Goal: Task Accomplishment & Management: Use online tool/utility

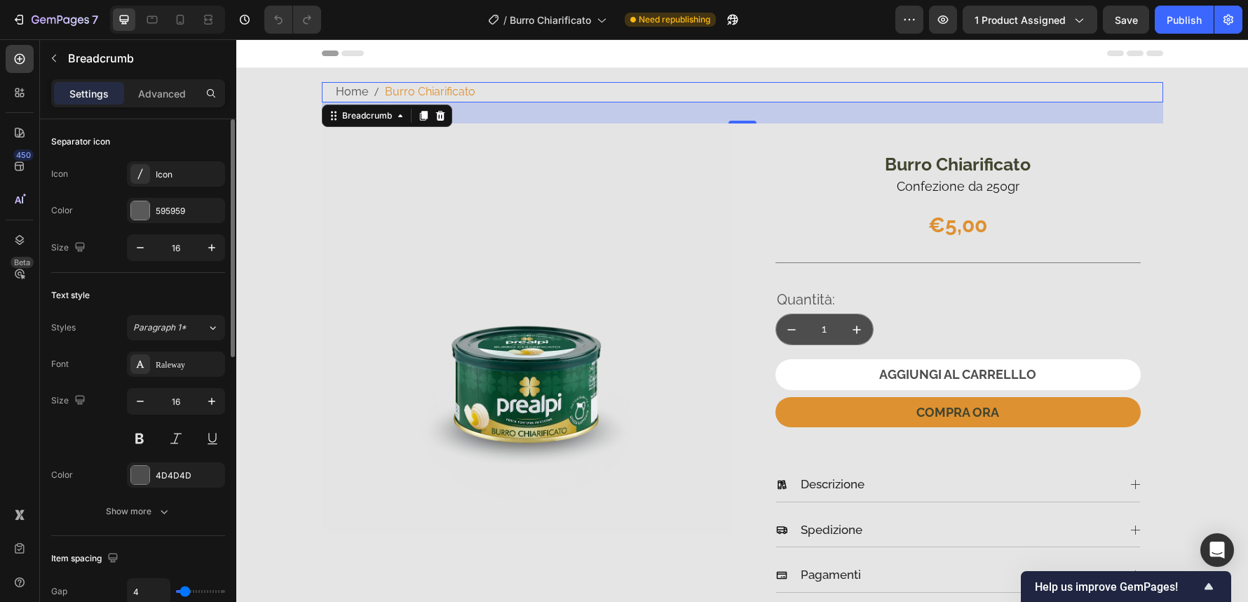
scroll to position [561, 0]
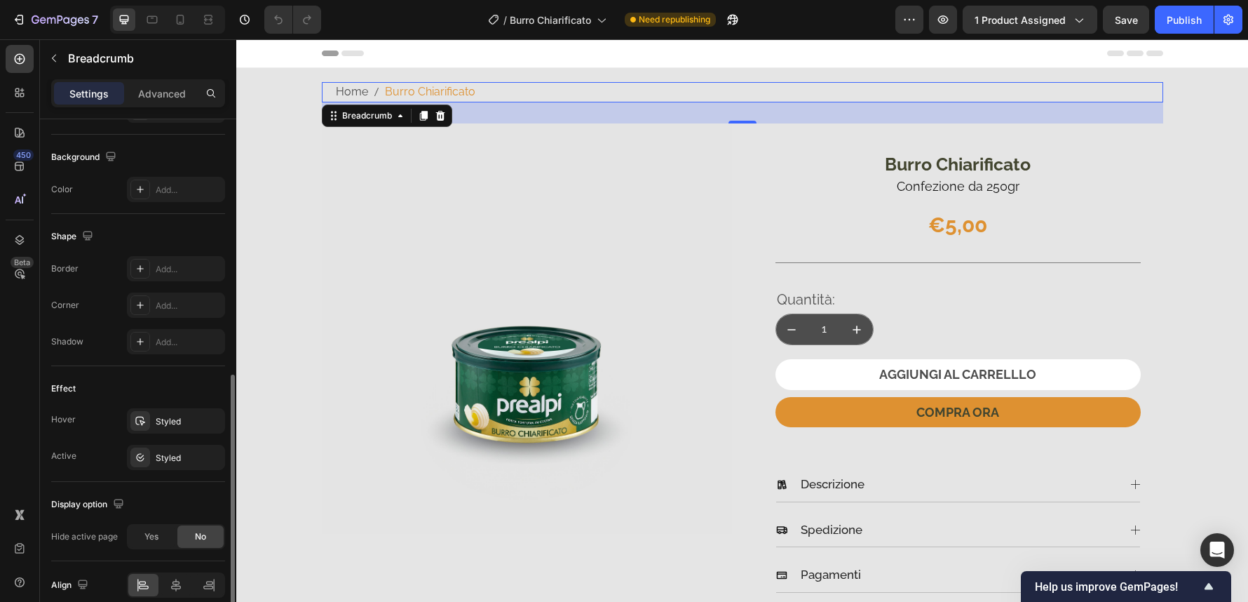
click at [98, 538] on div "Hide active page" at bounding box center [84, 536] width 67 height 13
click at [147, 547] on div "Yes" at bounding box center [151, 536] width 46 height 22
click at [195, 543] on div "No" at bounding box center [200, 536] width 46 height 22
click at [1184, 18] on div "Publish" at bounding box center [1184, 20] width 35 height 15
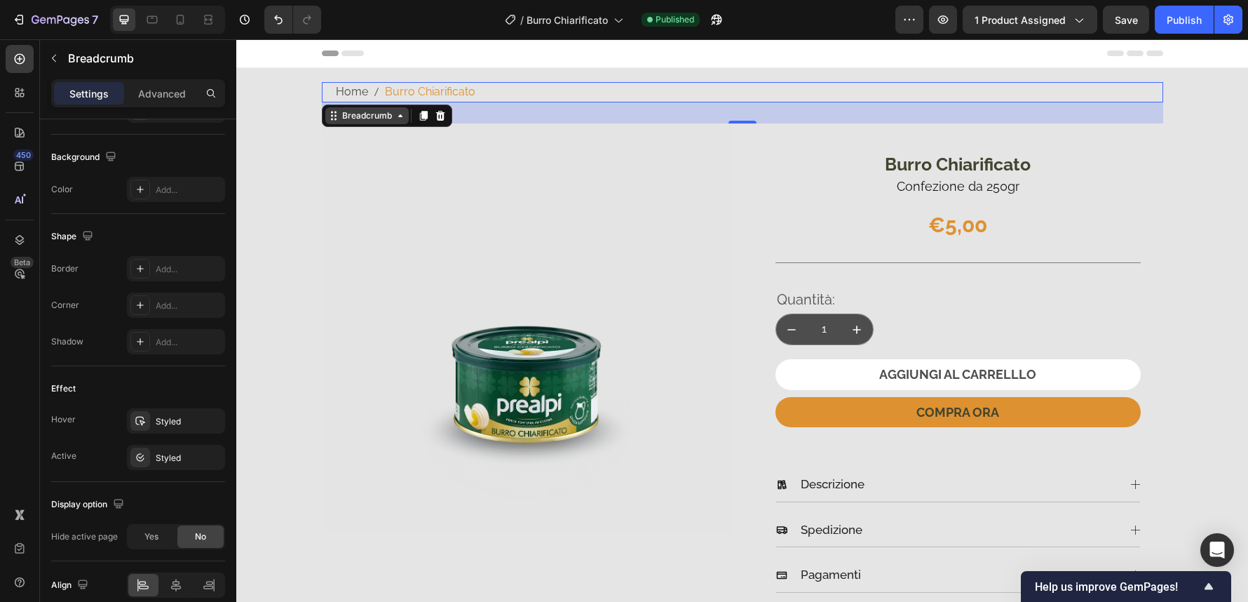
click at [396, 116] on icon at bounding box center [400, 115] width 11 height 11
click at [156, 97] on p "Advanced" at bounding box center [162, 93] width 48 height 15
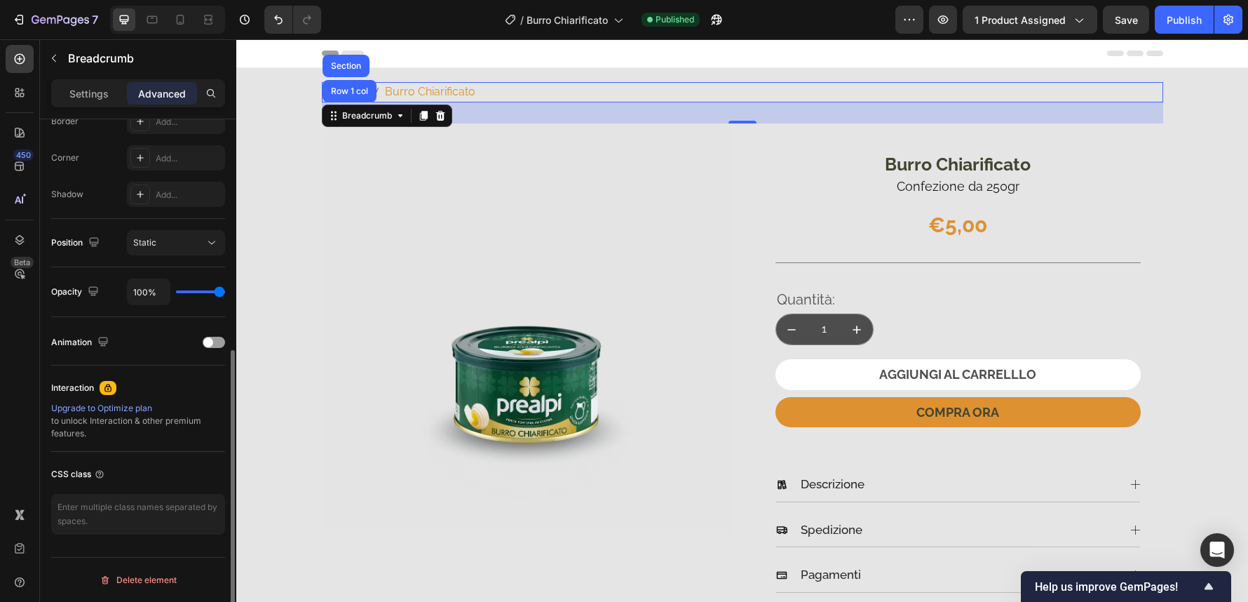
scroll to position [413, 0]
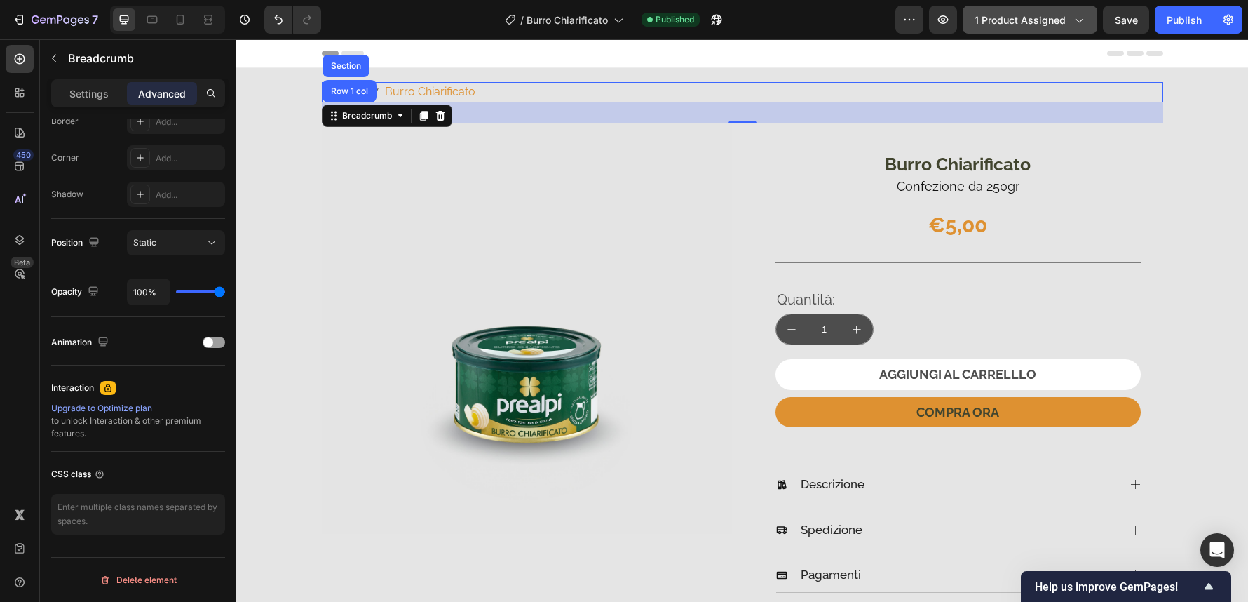
click at [1054, 28] on button "1 product assigned" at bounding box center [1030, 20] width 135 height 28
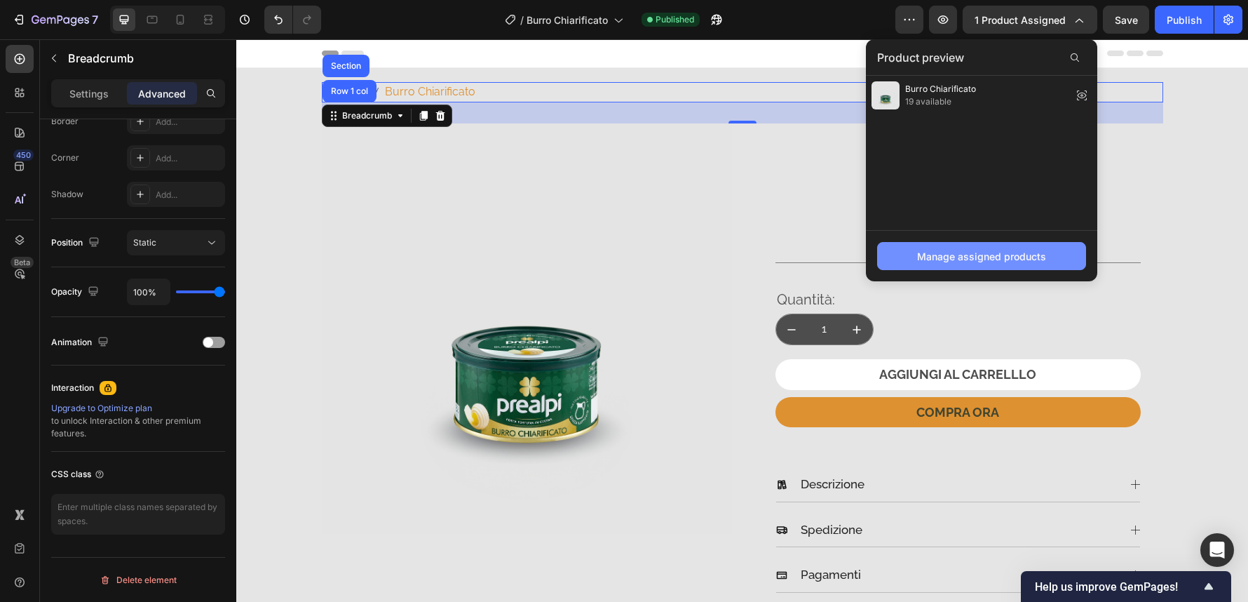
click at [1064, 251] on button "Manage assigned products" at bounding box center [981, 256] width 209 height 28
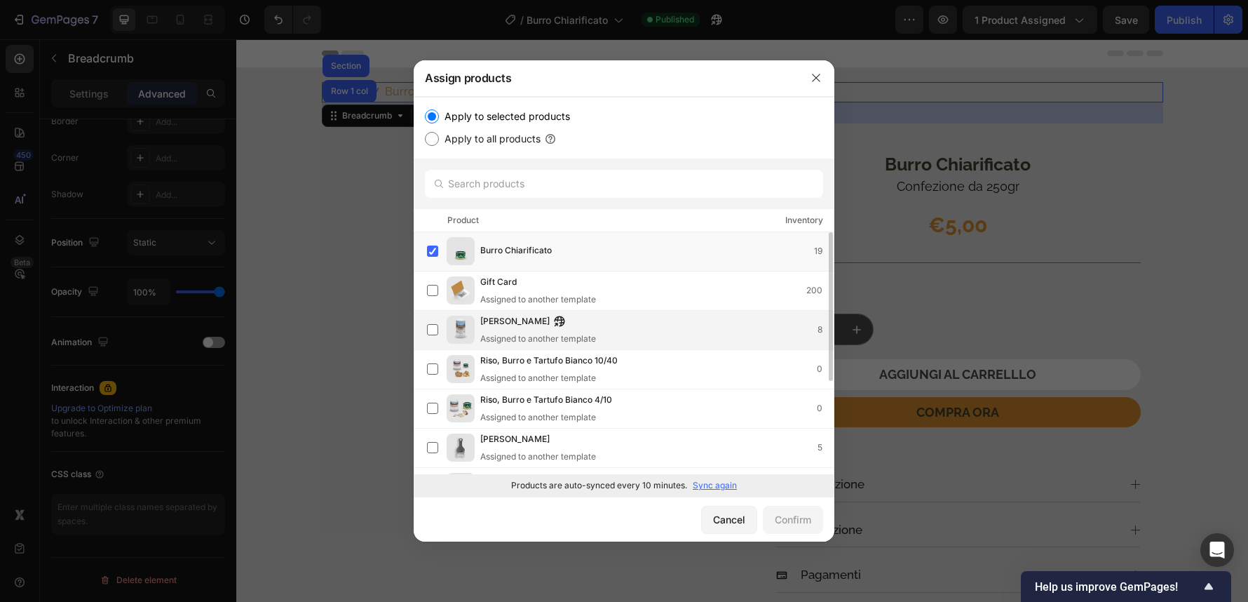
scroll to position [0, 0]
drag, startPoint x: 815, startPoint y: 78, endPoint x: 867, endPoint y: 213, distance: 145.2
click at [815, 78] on icon "button" at bounding box center [816, 77] width 11 height 11
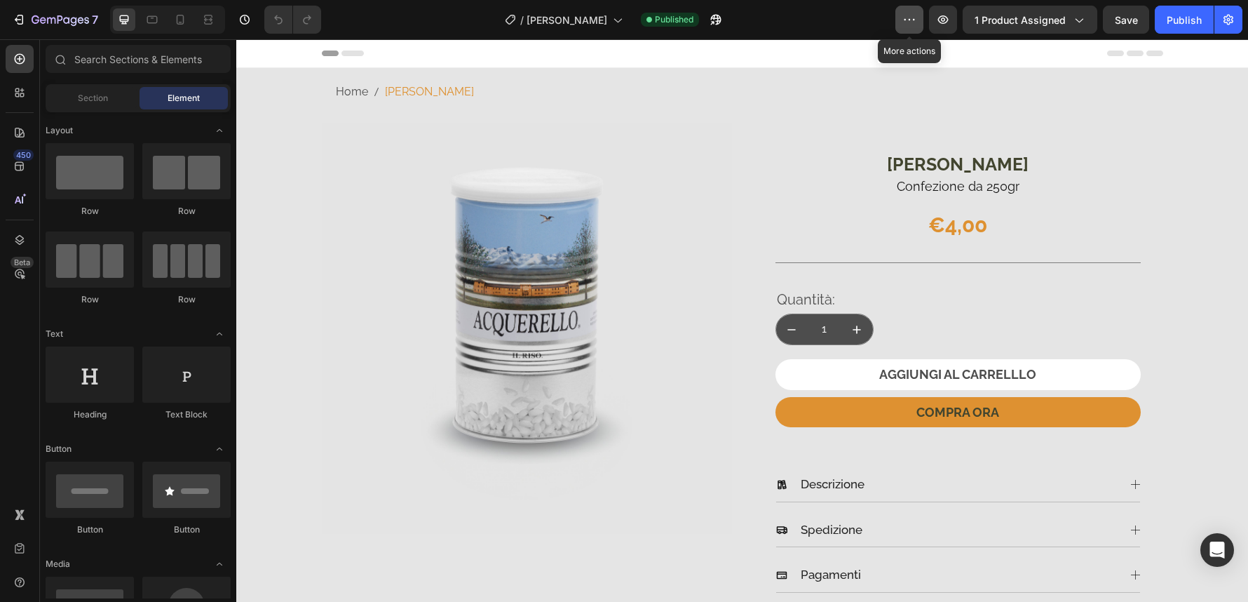
click at [902, 20] on button "button" at bounding box center [909, 20] width 28 height 28
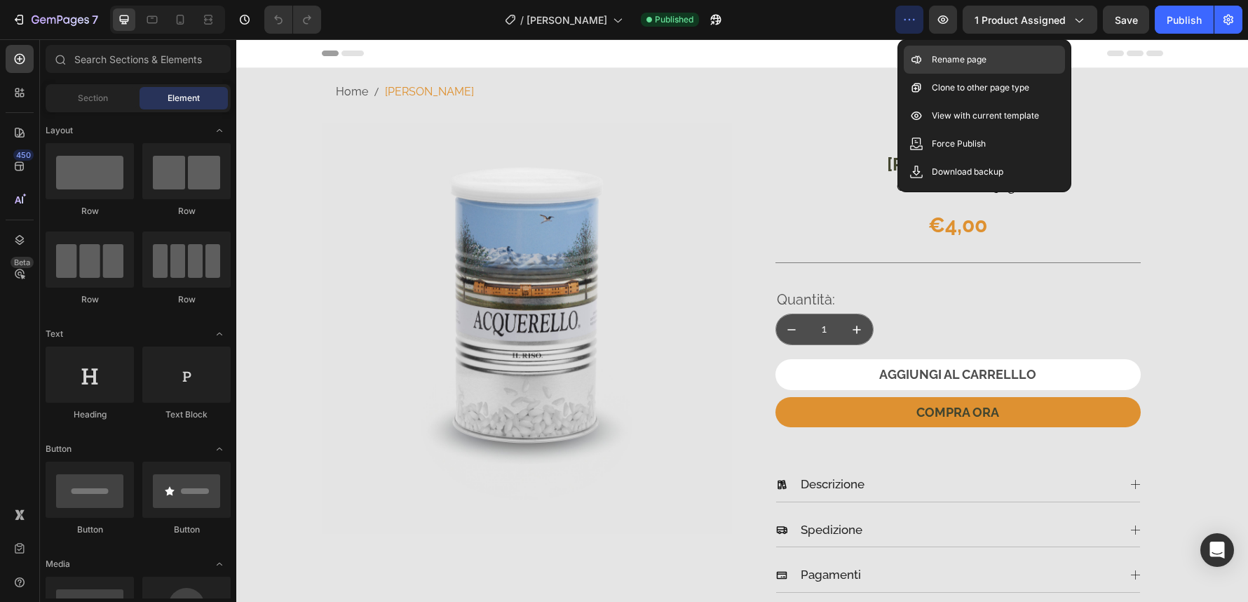
click at [963, 60] on p "Rename page" at bounding box center [959, 60] width 55 height 14
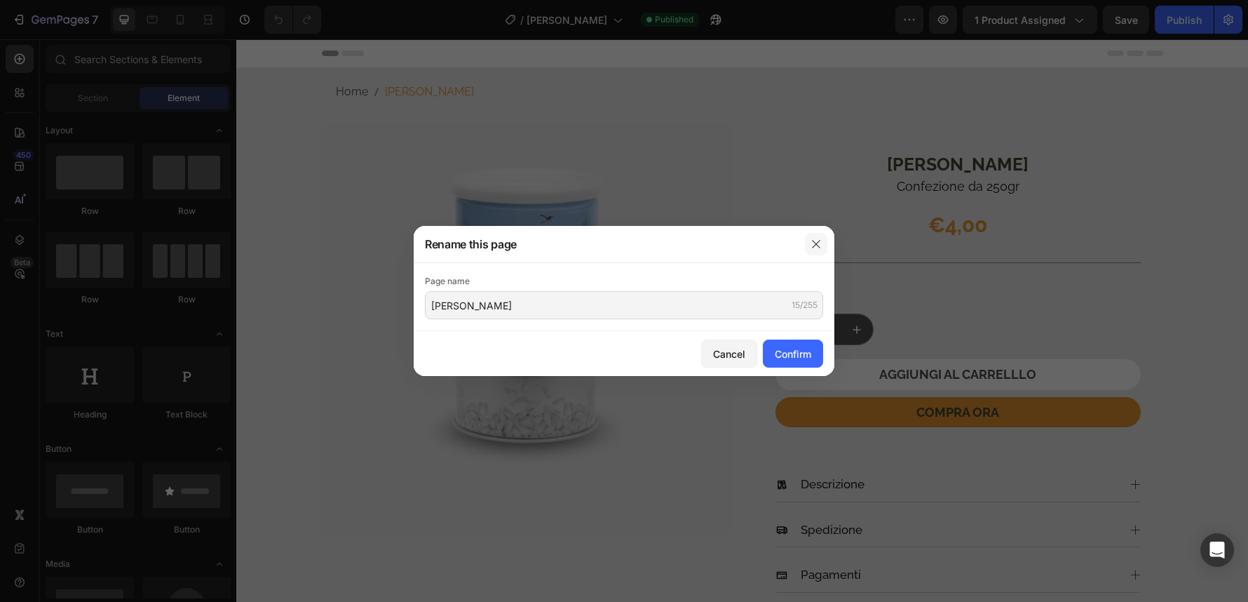
click at [815, 248] on icon "button" at bounding box center [816, 243] width 11 height 11
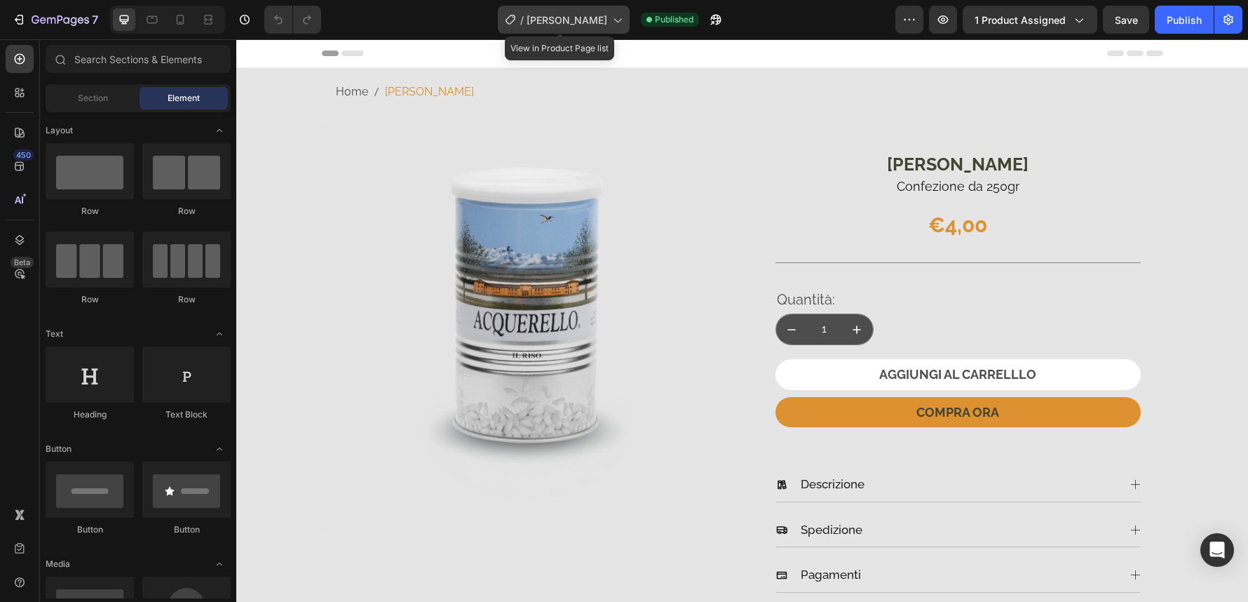
click at [510, 15] on icon at bounding box center [510, 20] width 14 height 14
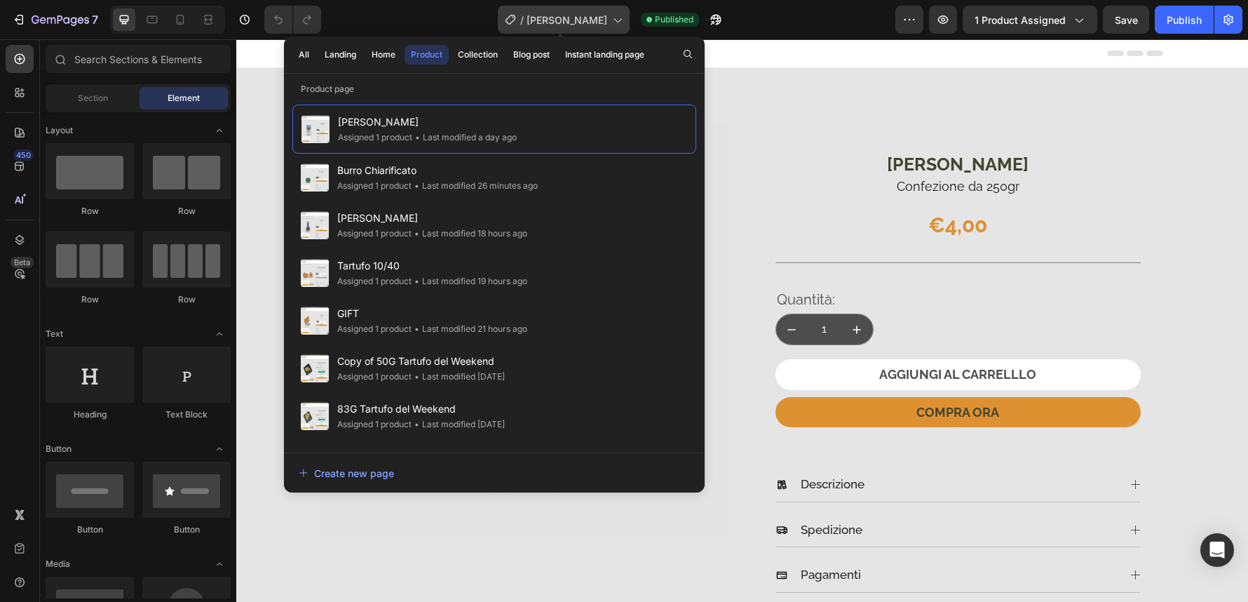
click at [560, 18] on span "[PERSON_NAME]" at bounding box center [567, 20] width 81 height 15
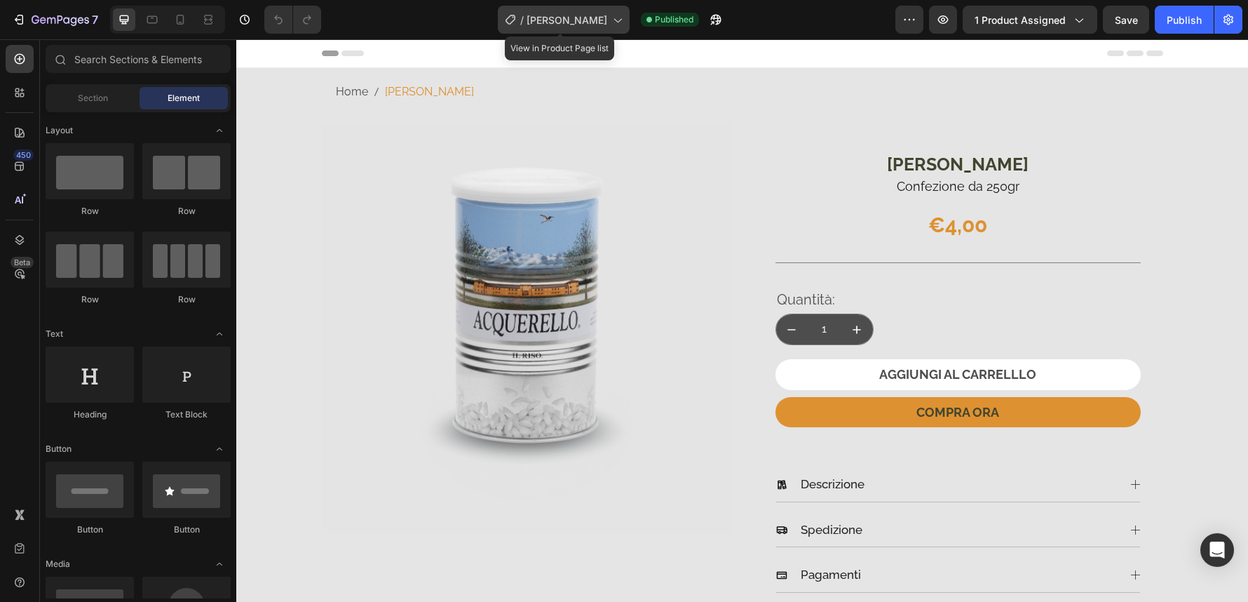
click at [614, 18] on icon at bounding box center [617, 20] width 14 height 14
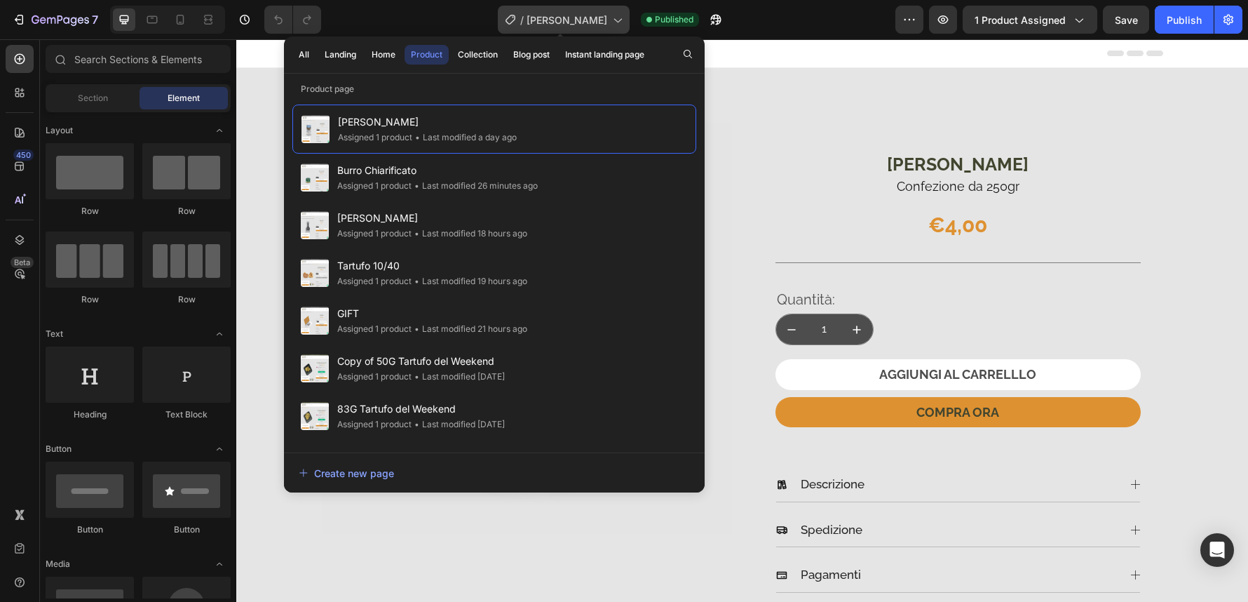
click at [614, 18] on icon at bounding box center [617, 20] width 14 height 14
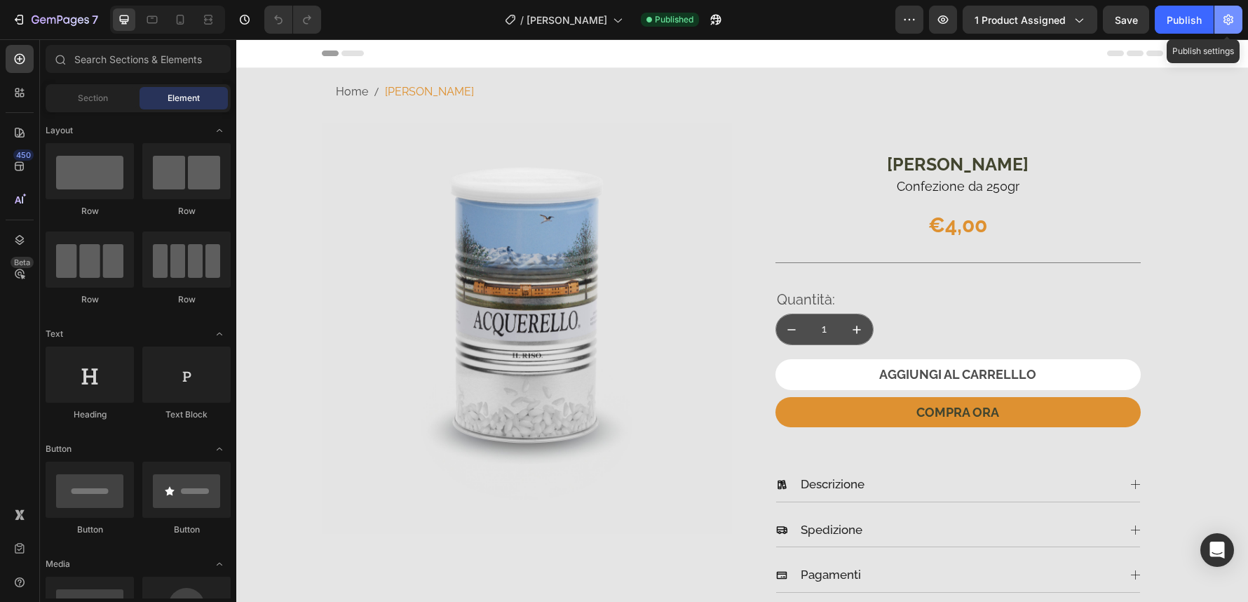
click at [1234, 14] on icon "button" at bounding box center [1228, 20] width 14 height 14
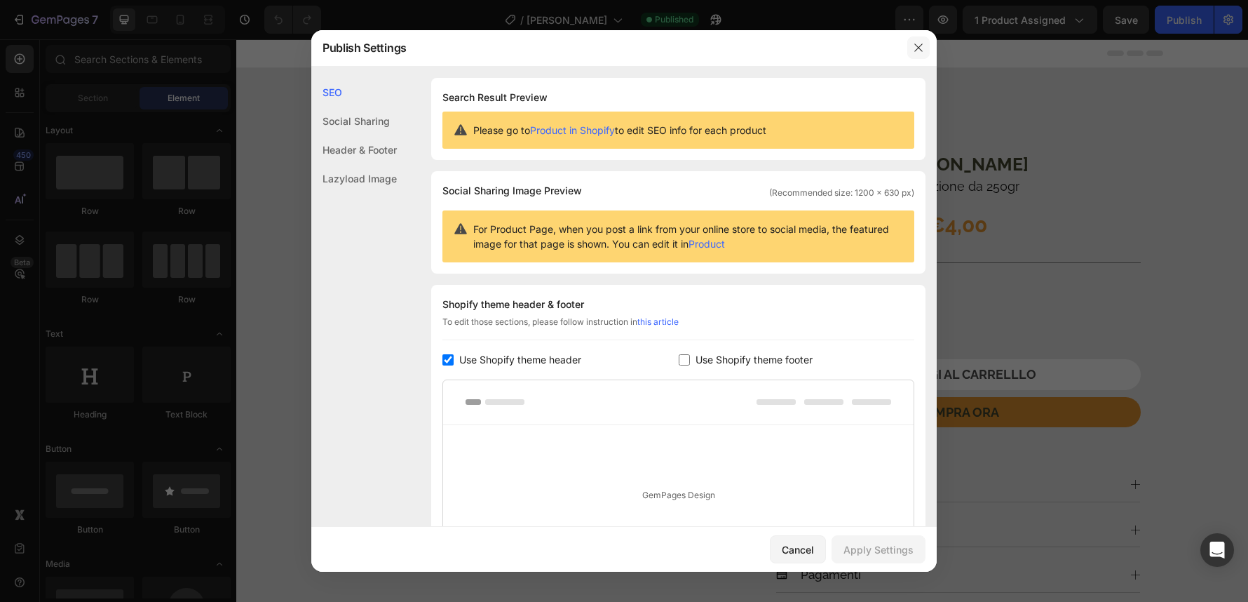
click at [914, 47] on icon "button" at bounding box center [918, 47] width 11 height 11
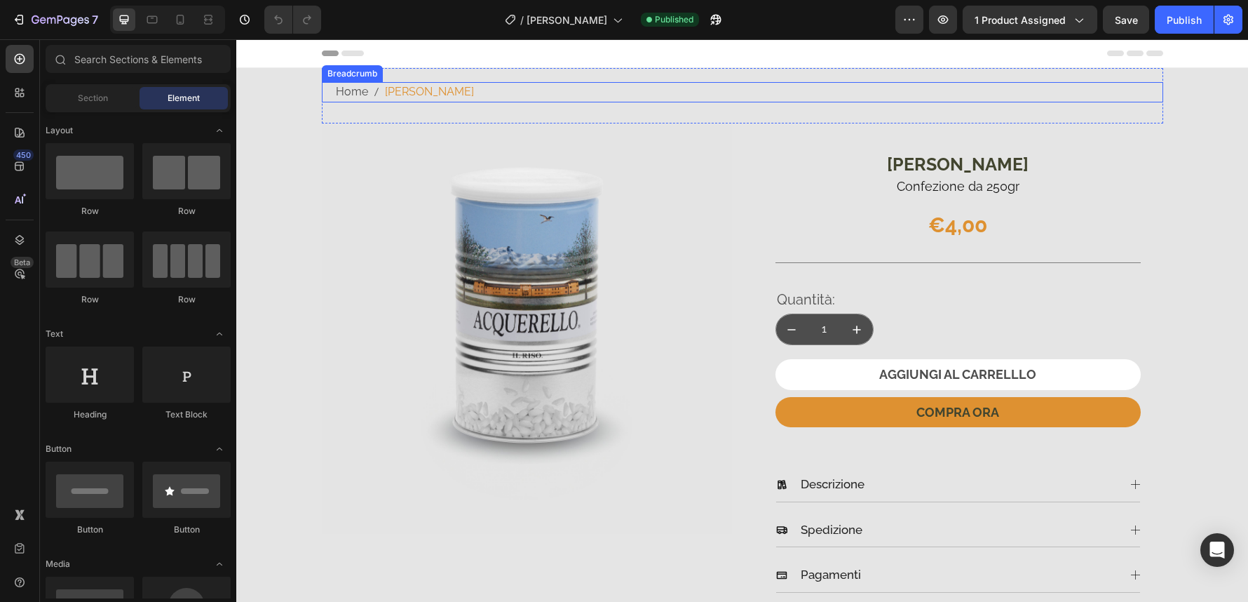
click at [466, 93] on nav "Home Riso Acquerello" at bounding box center [749, 92] width 827 height 20
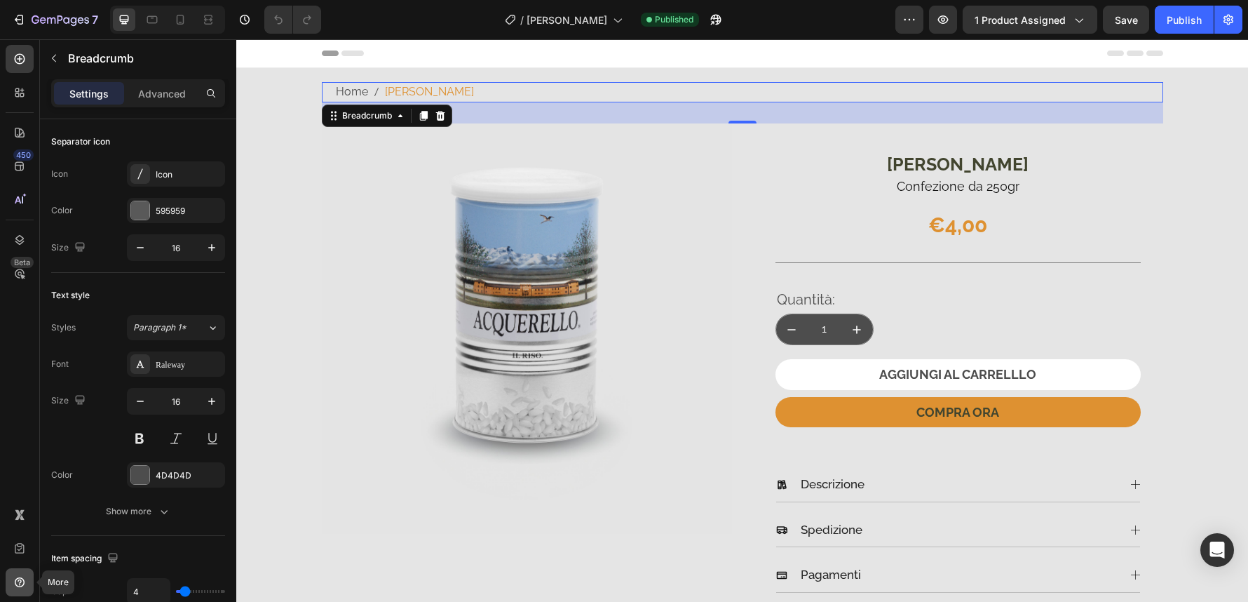
click at [20, 584] on icon at bounding box center [20, 582] width 14 height 14
click at [22, 552] on icon at bounding box center [20, 548] width 14 height 14
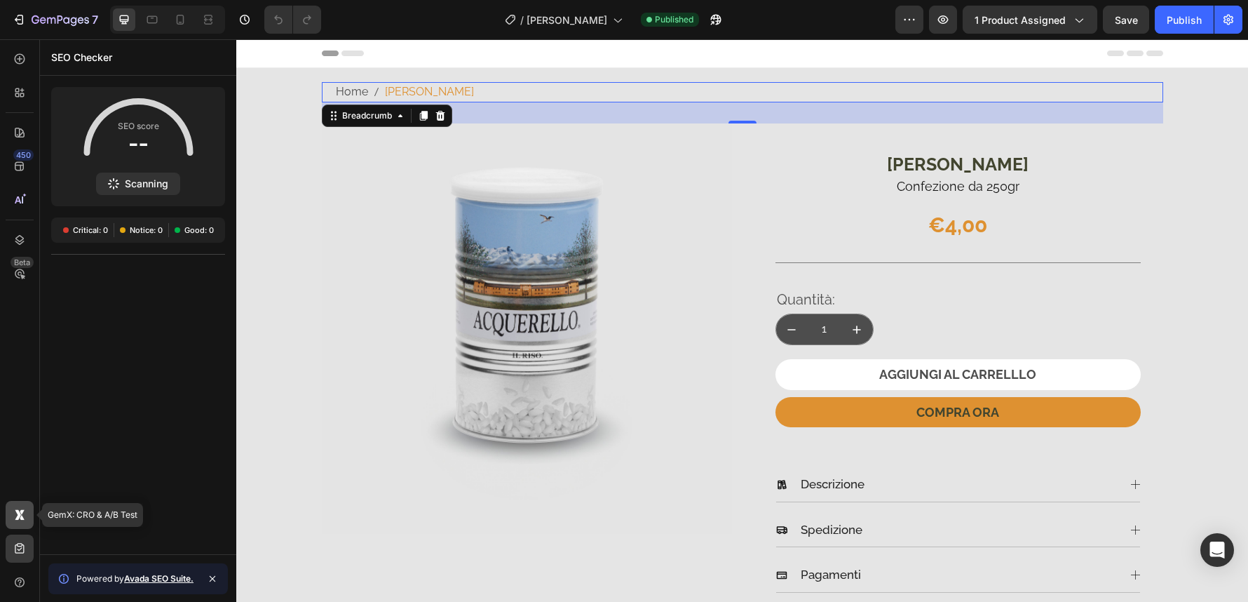
click at [16, 503] on div at bounding box center [20, 515] width 28 height 28
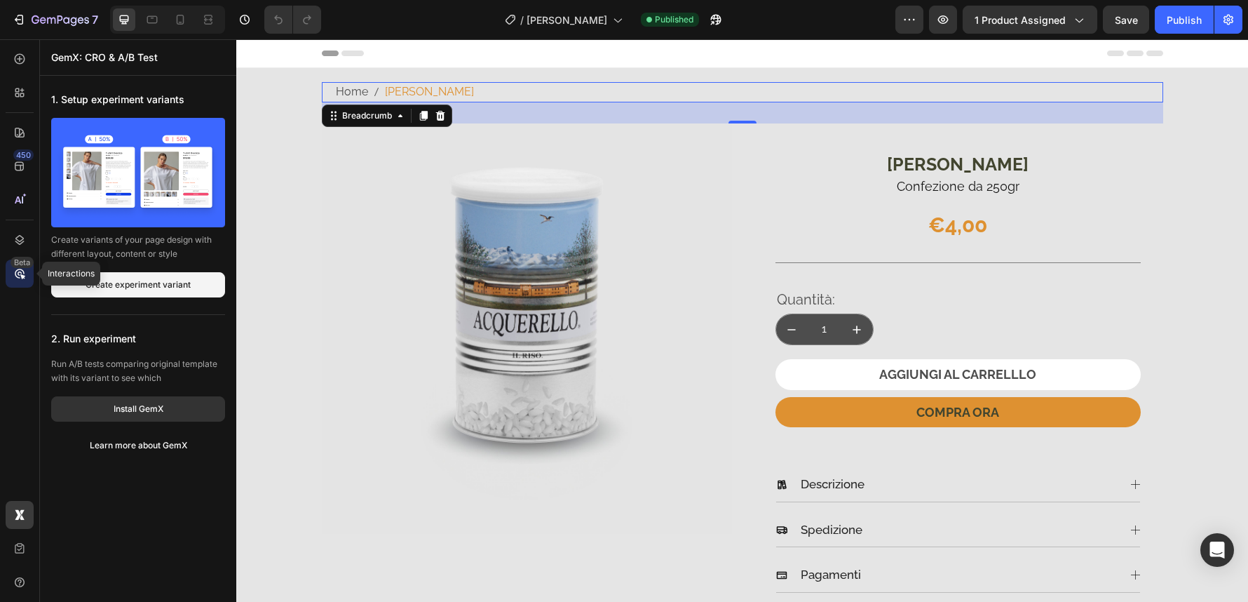
click at [15, 259] on div "Beta" at bounding box center [22, 262] width 23 height 11
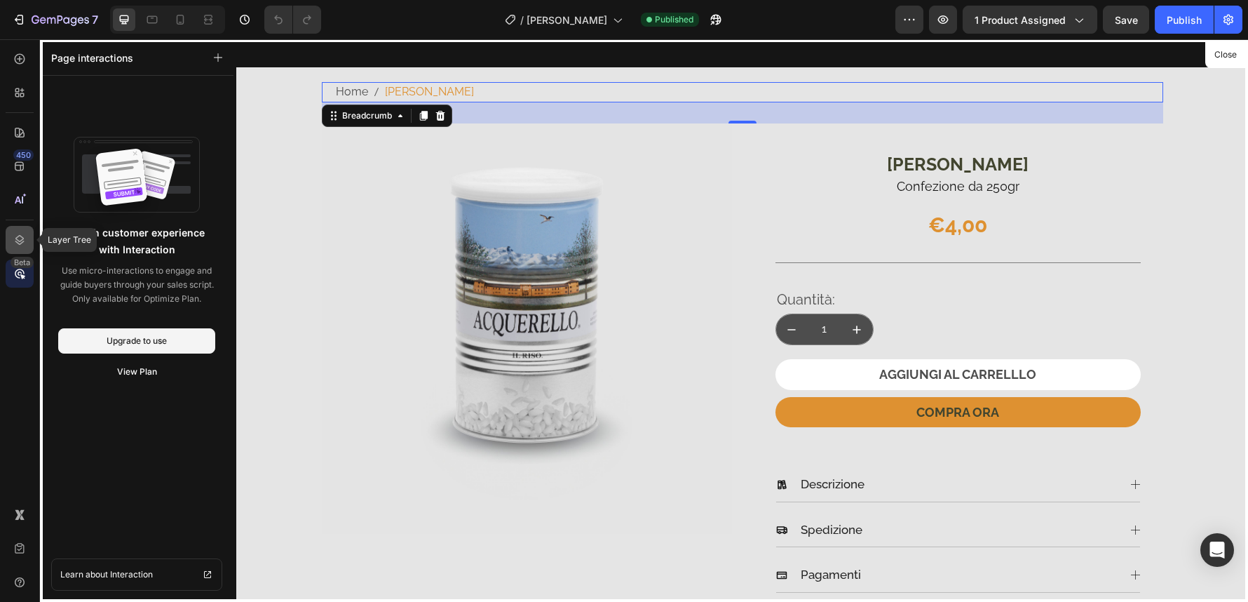
click at [15, 252] on div at bounding box center [20, 240] width 28 height 28
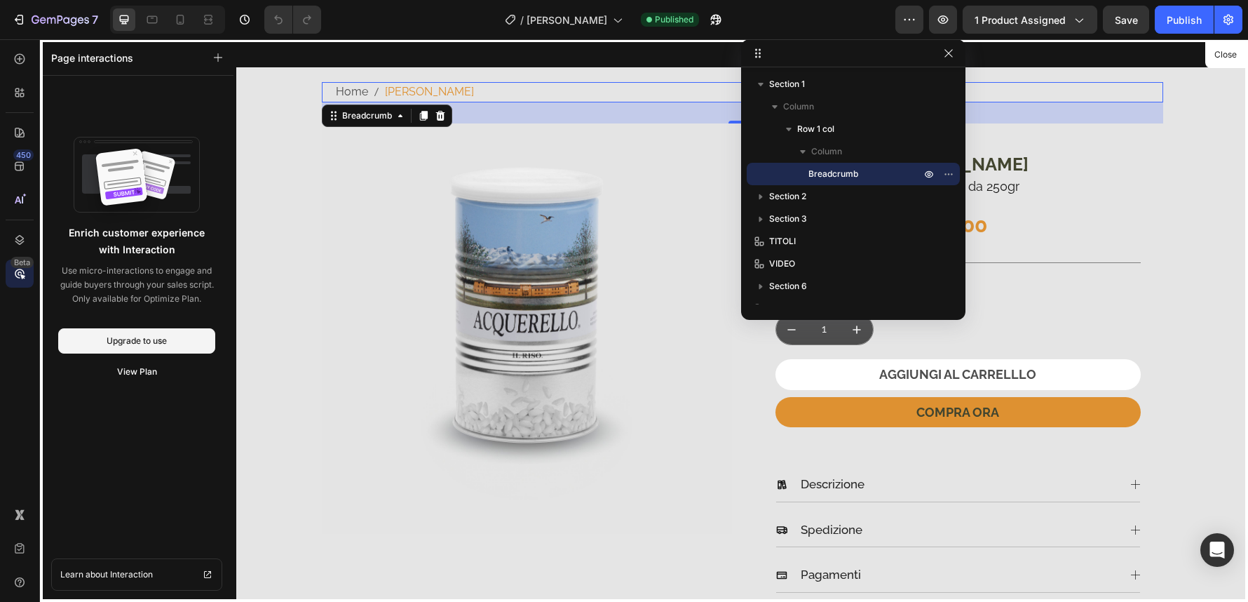
click at [755, 49] on icon at bounding box center [757, 53] width 11 height 11
click at [1223, 48] on button "Close" at bounding box center [1225, 55] width 34 height 20
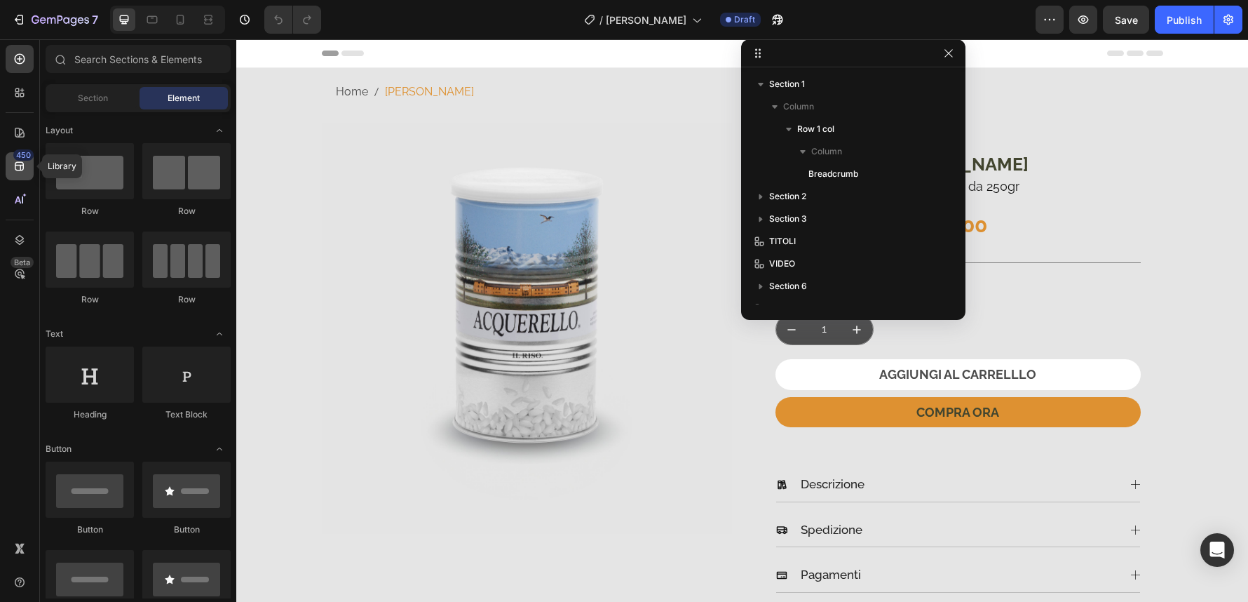
click at [21, 159] on div "450" at bounding box center [23, 154] width 20 height 11
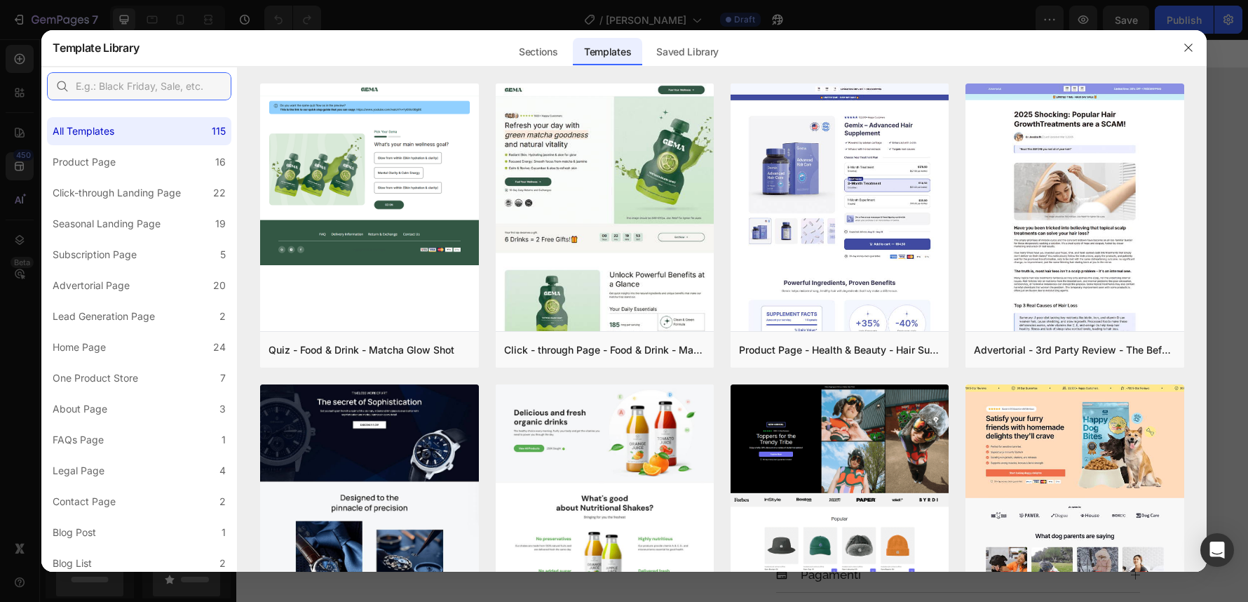
click at [179, 88] on input "text" at bounding box center [139, 86] width 184 height 28
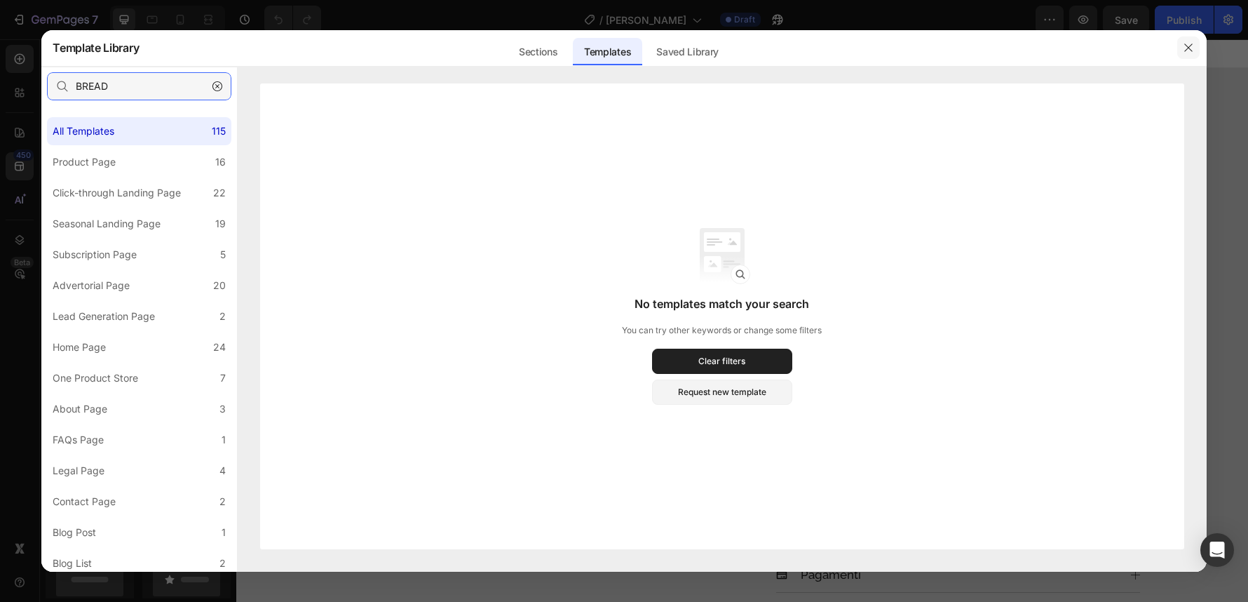
type input "BREAD"
click at [1188, 44] on icon "button" at bounding box center [1188, 47] width 11 height 11
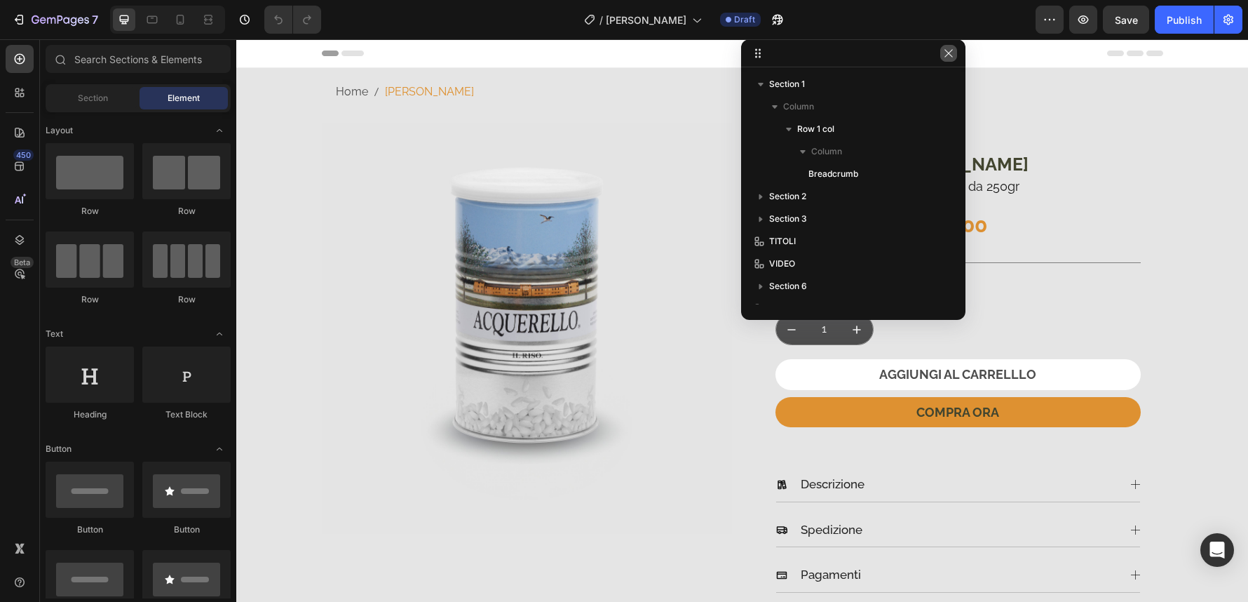
click at [952, 46] on button "button" at bounding box center [948, 53] width 17 height 17
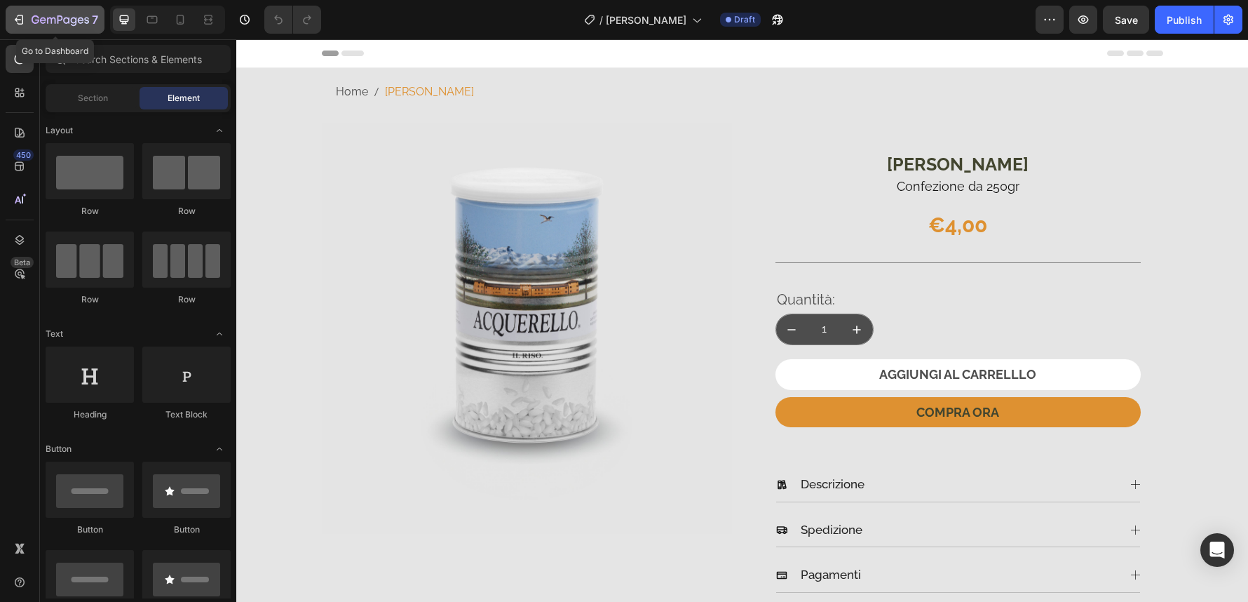
click at [55, 20] on icon "button" at bounding box center [51, 21] width 8 height 6
